Goal: Information Seeking & Learning: Check status

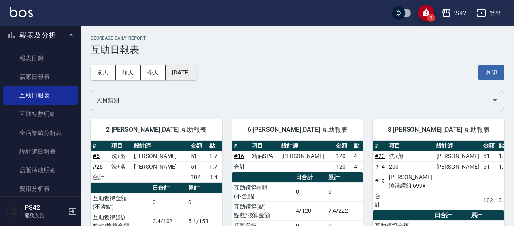
click at [176, 71] on button "[DATE]" at bounding box center [180, 72] width 31 height 15
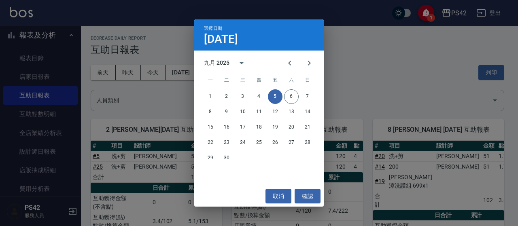
click at [4, 139] on div "選擇日期 [DATE] 九月 2025 一 二 三 四 五 六 日 1 2 3 4 5 6 7 8 9 10 11 12 13 14 15 16 17 18 …" at bounding box center [259, 113] width 518 height 226
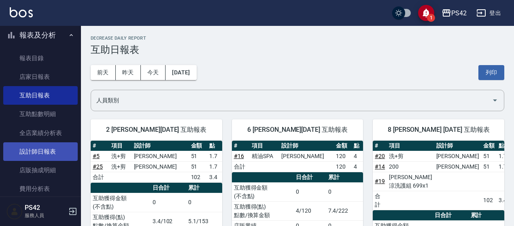
click at [21, 149] on link "設計師日報表" at bounding box center [40, 151] width 74 height 19
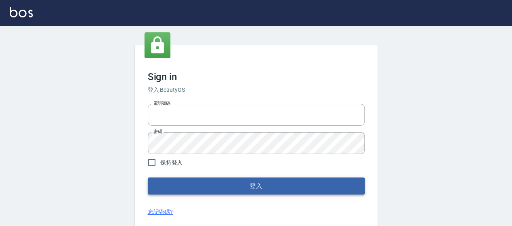
type input "0426657169"
click at [272, 187] on button "登入" at bounding box center [256, 186] width 217 height 17
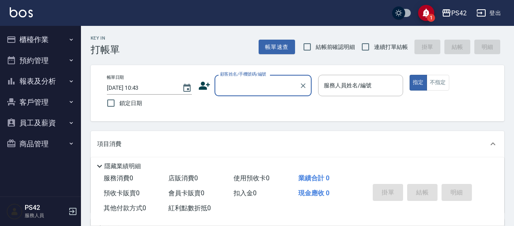
click at [35, 103] on button "客戶管理" at bounding box center [40, 102] width 74 height 21
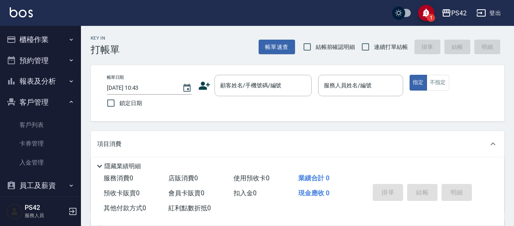
click at [40, 102] on button "客戶管理" at bounding box center [40, 102] width 74 height 21
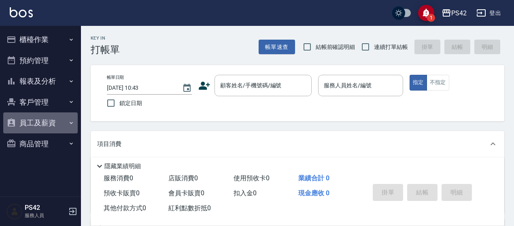
click at [47, 127] on button "員工及薪資" at bounding box center [40, 122] width 74 height 21
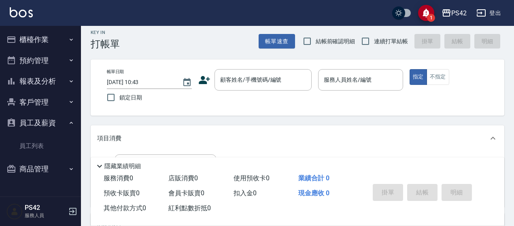
scroll to position [40, 0]
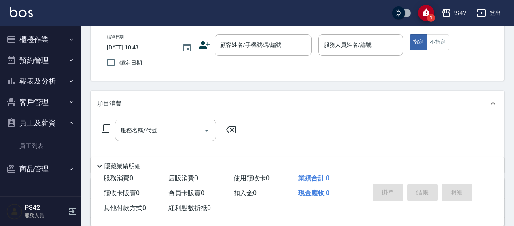
click at [45, 126] on button "員工及薪資" at bounding box center [40, 122] width 74 height 21
click at [47, 82] on button "報表及分析" at bounding box center [40, 81] width 74 height 21
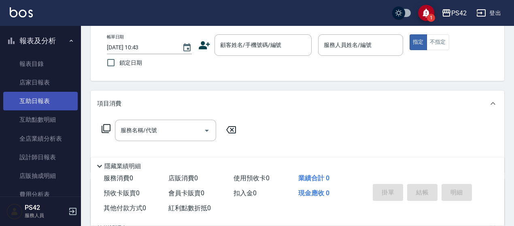
click at [40, 99] on link "互助日報表" at bounding box center [40, 101] width 74 height 19
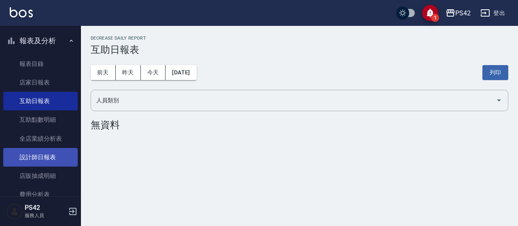
click at [33, 157] on link "設計師日報表" at bounding box center [40, 157] width 74 height 19
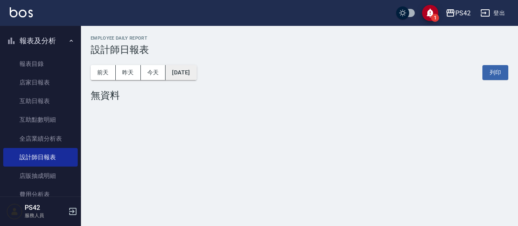
click at [186, 72] on button "[DATE]" at bounding box center [180, 72] width 31 height 15
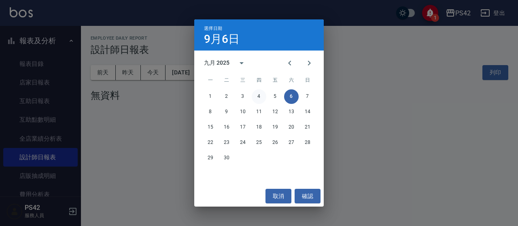
click at [261, 96] on button "4" at bounding box center [259, 96] width 15 height 15
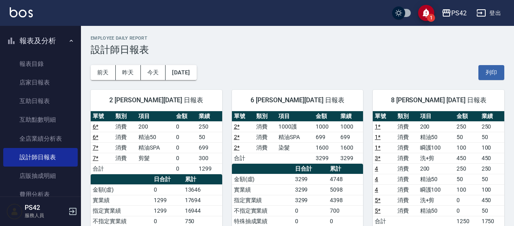
click at [210, 76] on div "前天 昨天 今天 2025/09/04 列印" at bounding box center [297, 72] width 413 height 34
click at [196, 78] on button "2025/09/04" at bounding box center [180, 72] width 31 height 15
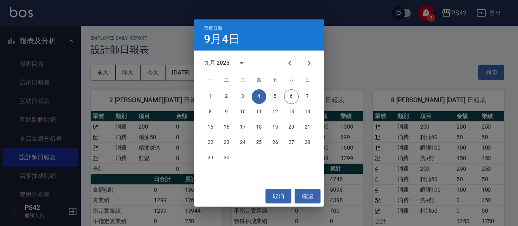
click at [273, 94] on button "5" at bounding box center [275, 96] width 15 height 15
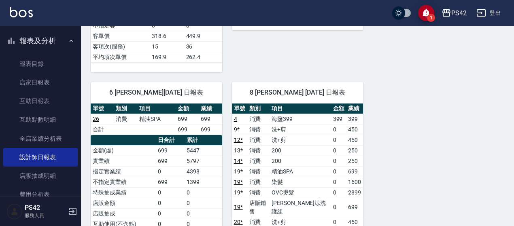
scroll to position [405, 0]
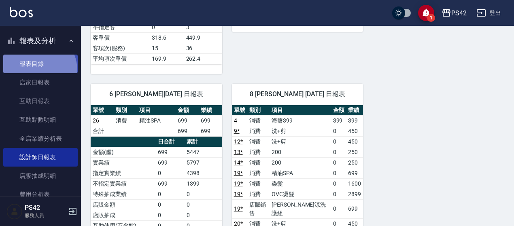
click at [35, 70] on link "報表目錄" at bounding box center [40, 64] width 74 height 19
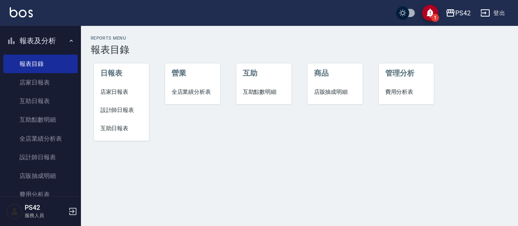
click at [237, 38] on h2 "Reports Menu" at bounding box center [300, 38] width 418 height 5
